Goal: Information Seeking & Learning: Learn about a topic

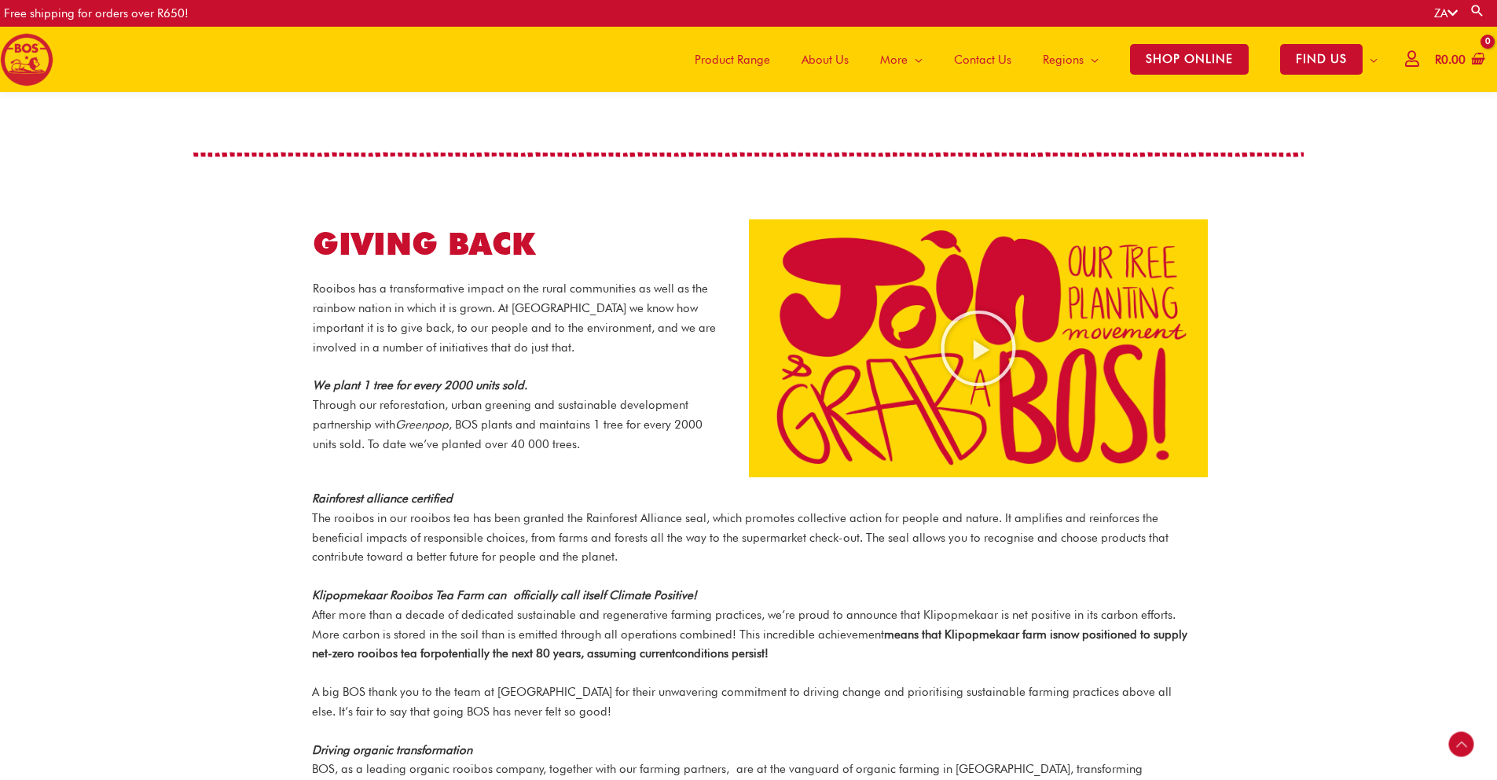
scroll to position [1485, 0]
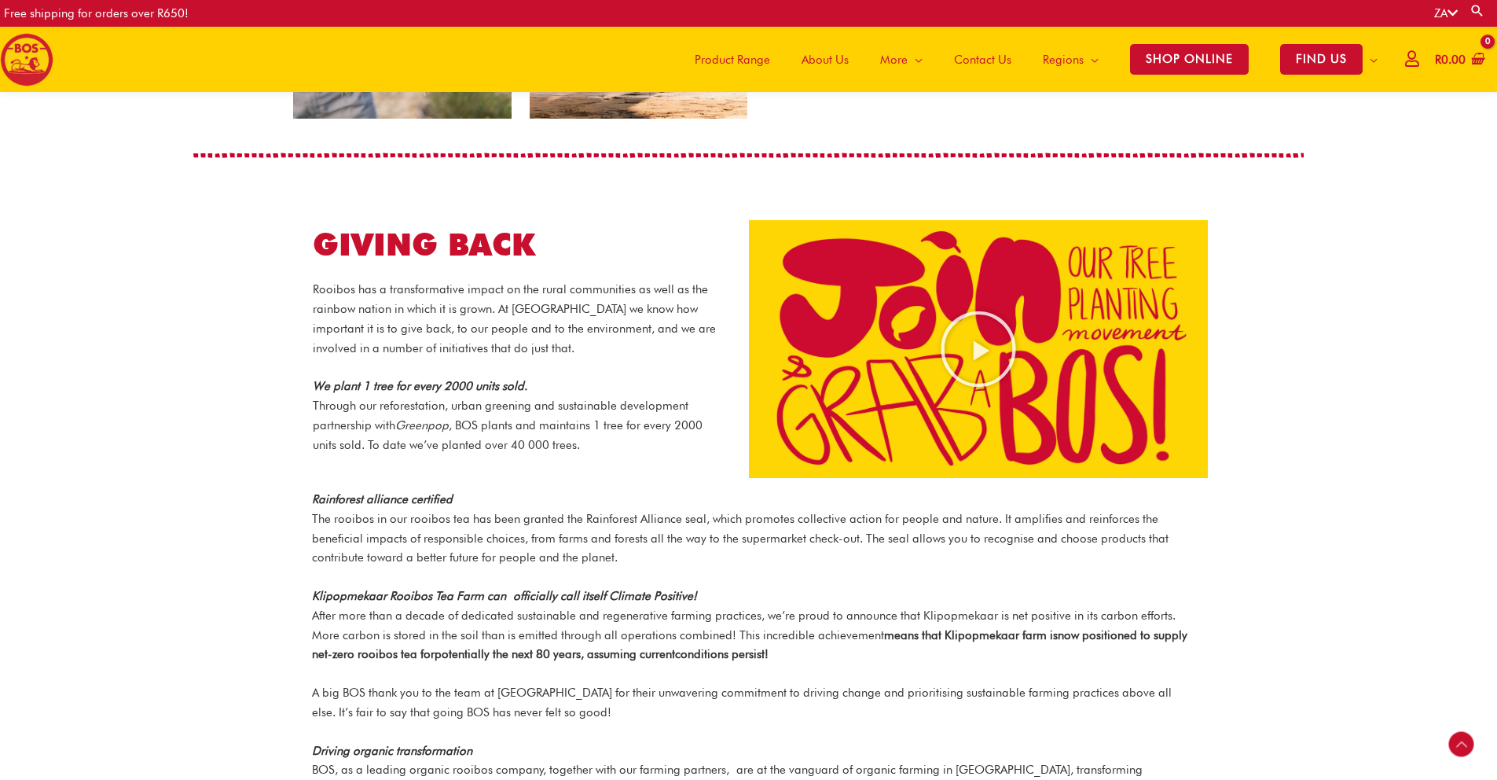
click at [808, 59] on span "About Us" at bounding box center [825, 59] width 47 height 47
click at [754, 67] on span "Product Range" at bounding box center [732, 59] width 75 height 47
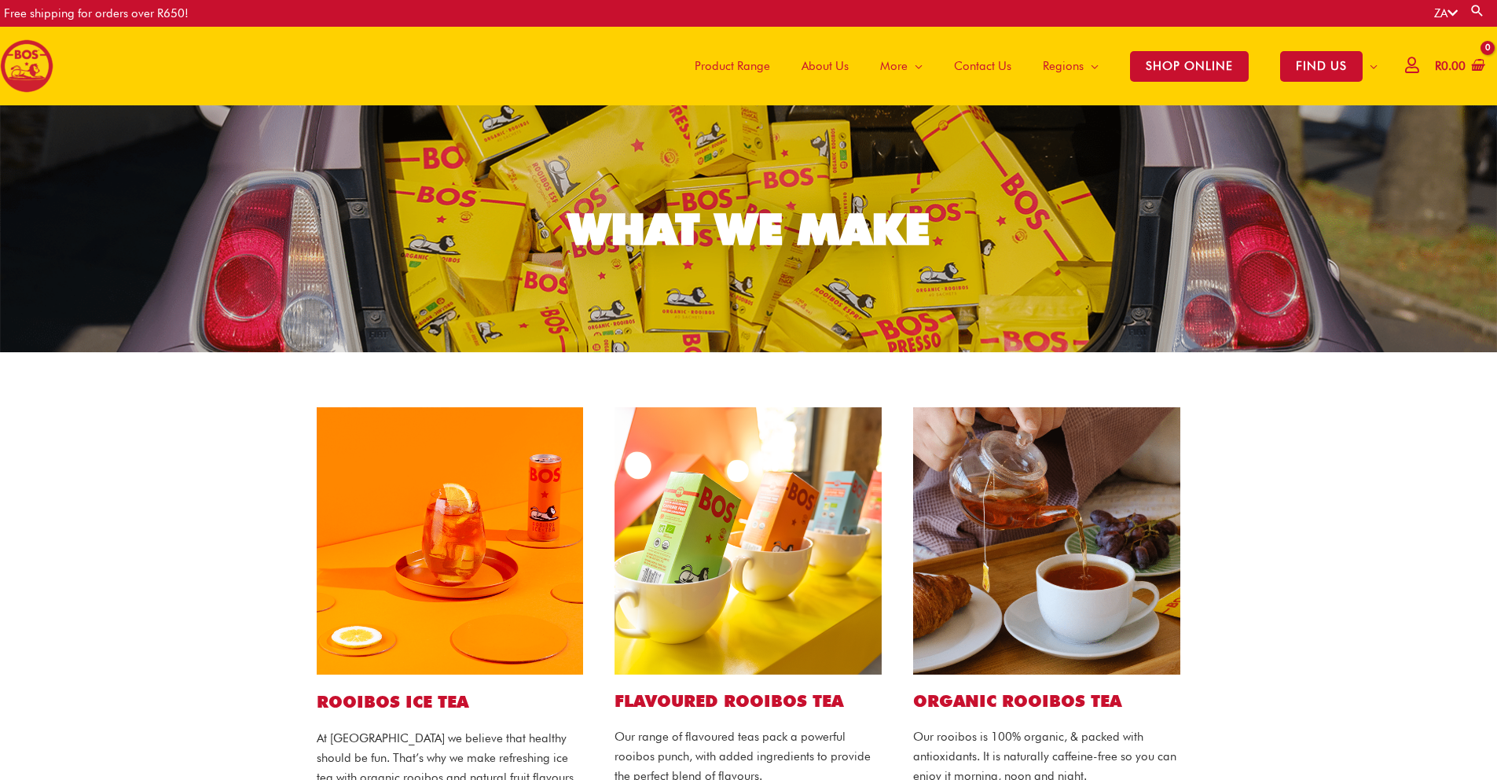
click at [740, 63] on span "Product Range" at bounding box center [732, 65] width 75 height 47
click at [835, 66] on span "About Us" at bounding box center [825, 65] width 47 height 47
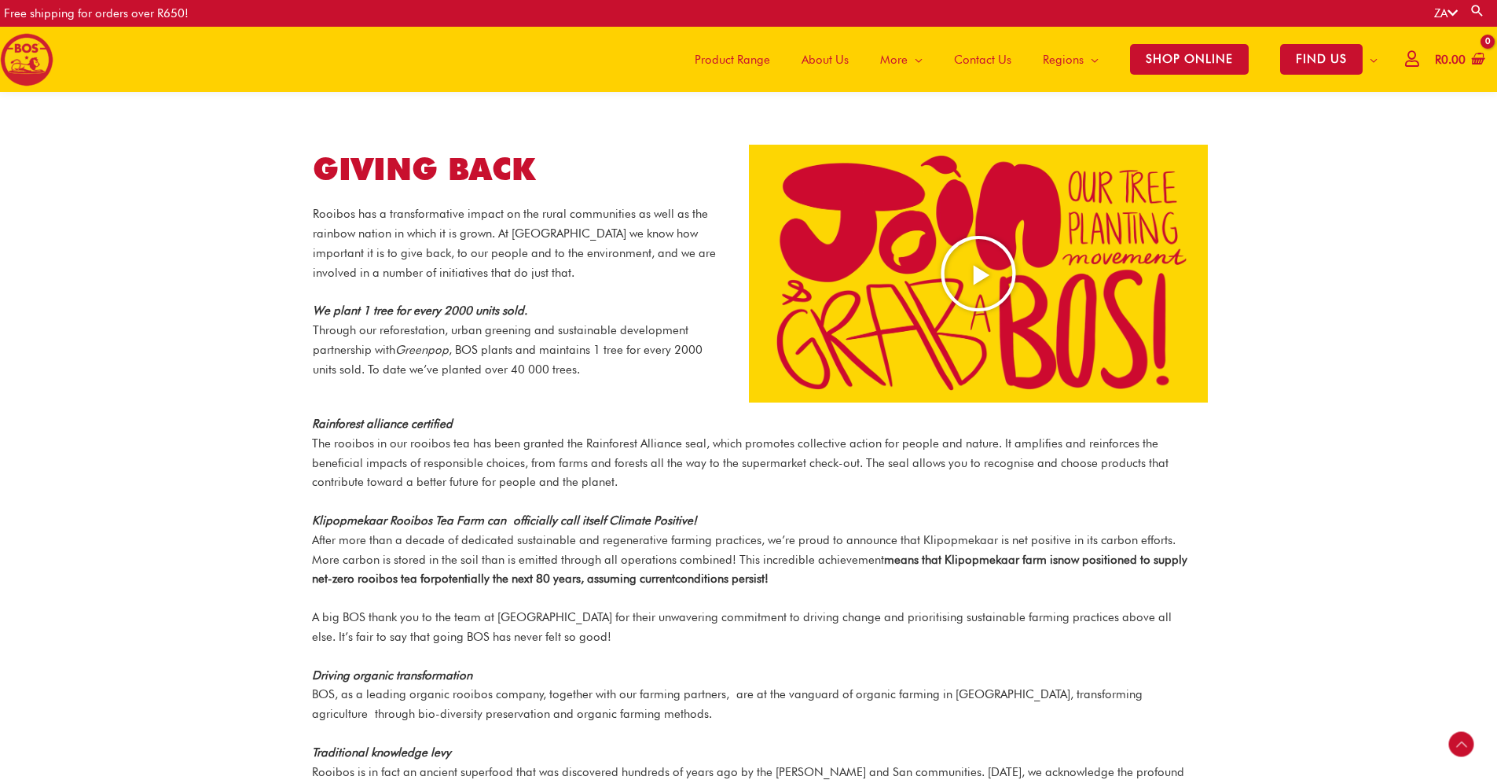
scroll to position [1476, 0]
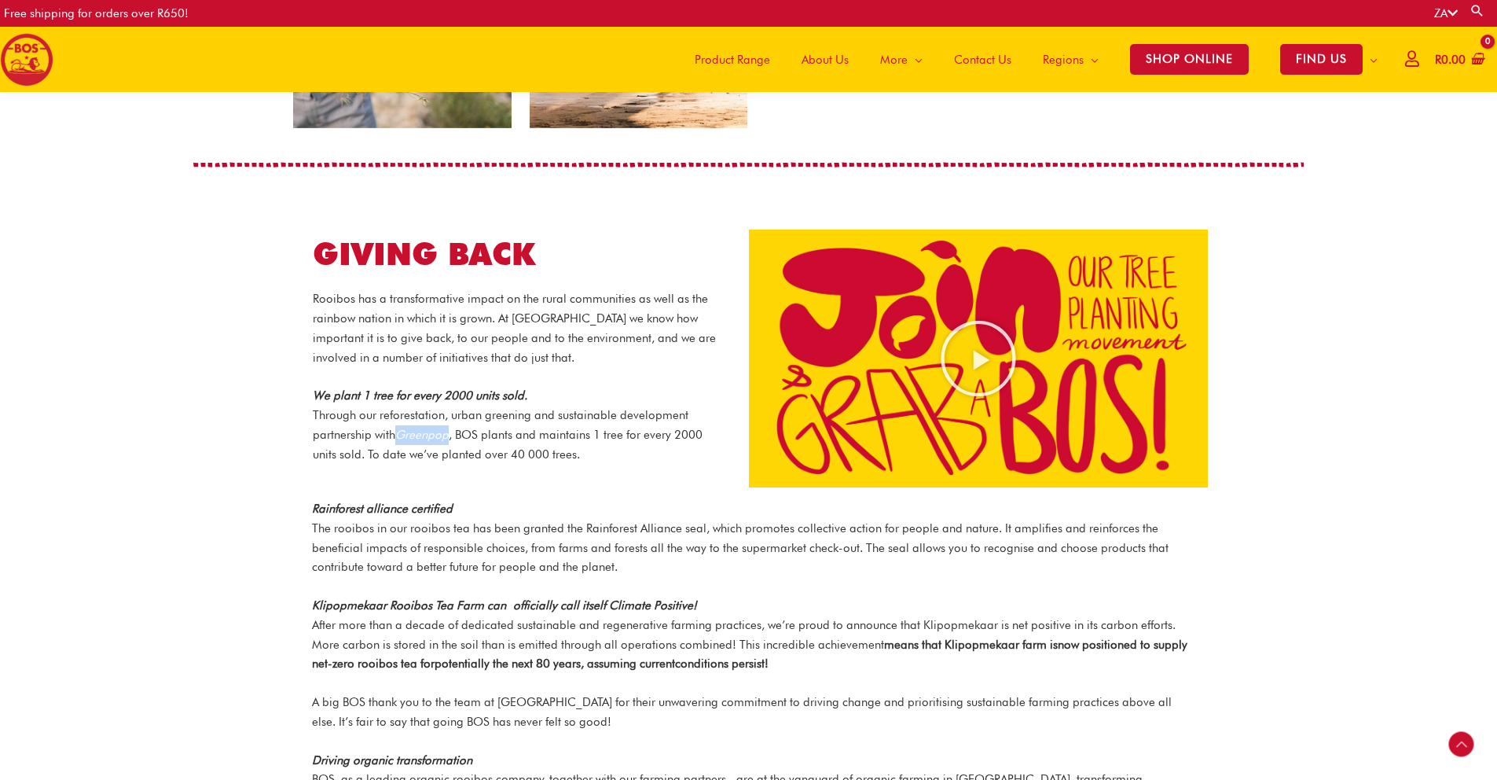
drag, startPoint x: 404, startPoint y: 417, endPoint x: 453, endPoint y: 414, distance: 48.8
click at [449, 428] on em "Greenpop" at bounding box center [421, 435] width 53 height 14
copy em "Greenpop"
